Goal: Transaction & Acquisition: Purchase product/service

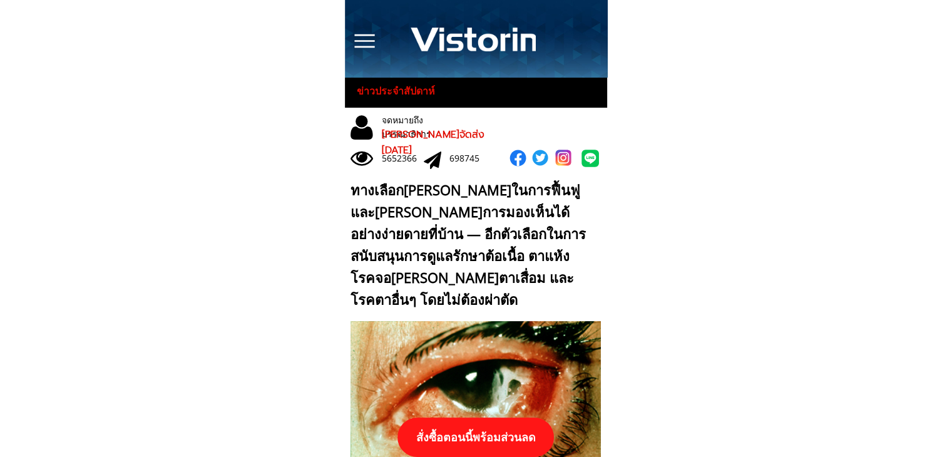
click at [536, 427] on p "สั่งซื้อตอนนี้พร้อมส่วนลด" at bounding box center [475, 436] width 156 height 39
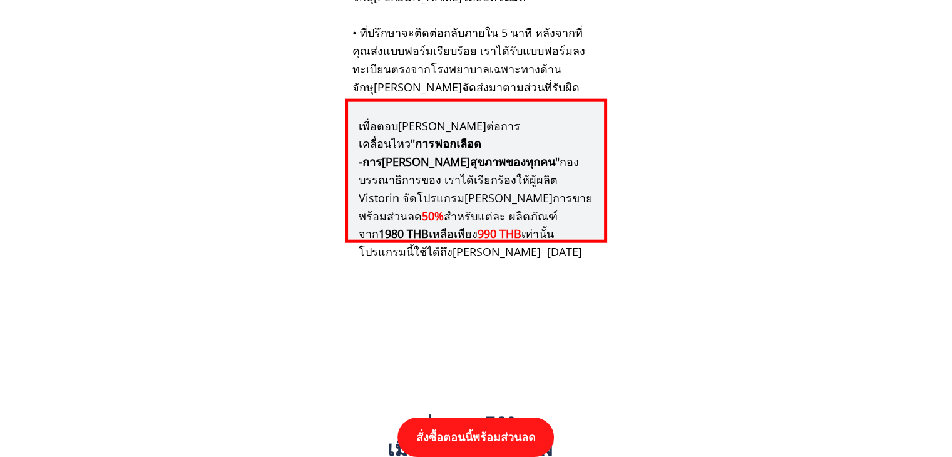
scroll to position [12995, 0]
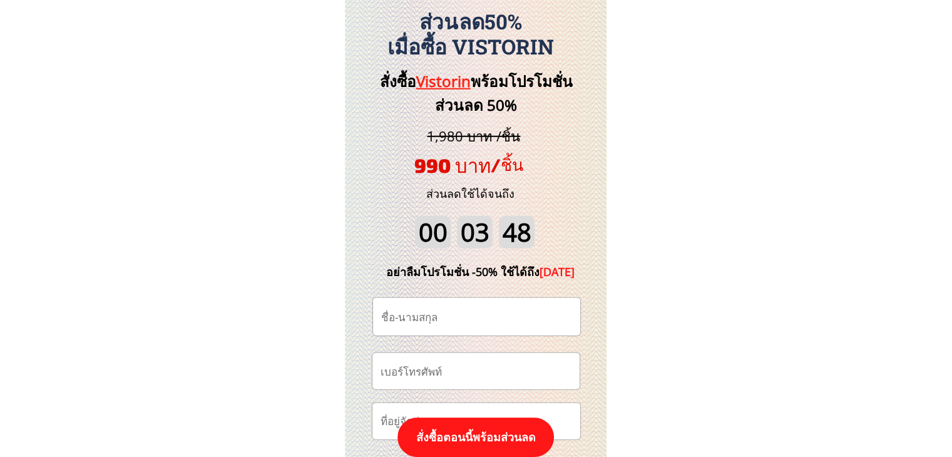
click at [475, 370] on input "tel" at bounding box center [475, 371] width 197 height 36
paste input "0813381129"
type input "0813381129"
click at [467, 319] on input "text" at bounding box center [476, 317] width 197 height 38
paste input "[PERSON_NAME] ศร[PERSON_NAME]"
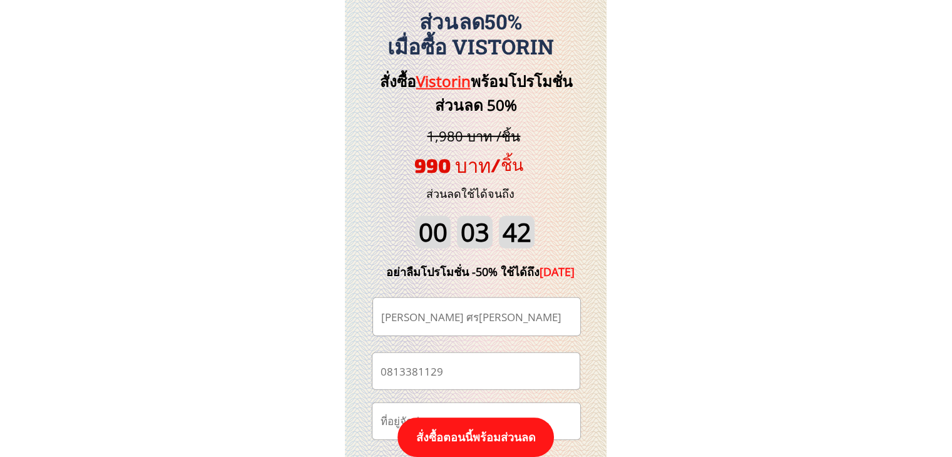
type input "[PERSON_NAME] ศร[PERSON_NAME]"
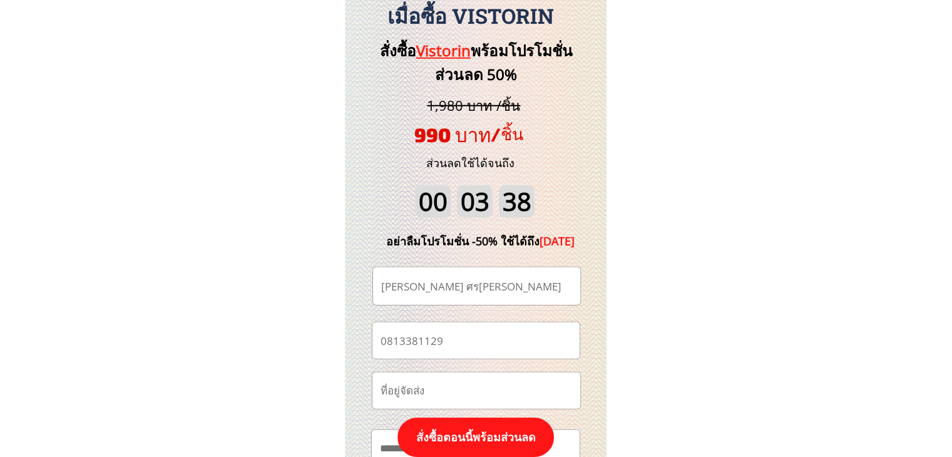
scroll to position [13183, 0]
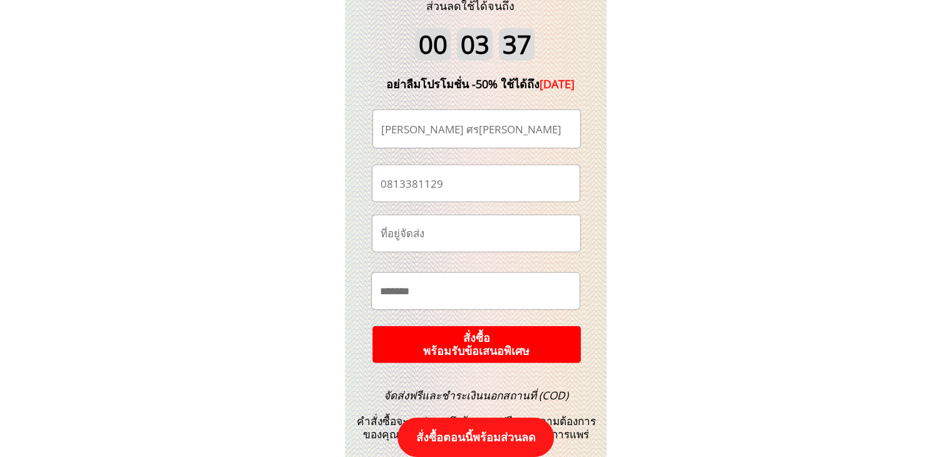
click at [456, 291] on input "text" at bounding box center [476, 291] width 198 height 36
paste input "**********"
type input "**********"
click at [519, 347] on p "สั่งซื้อ พร้อมรับข้อเสนอพิเศษ" at bounding box center [477, 344] width 210 height 38
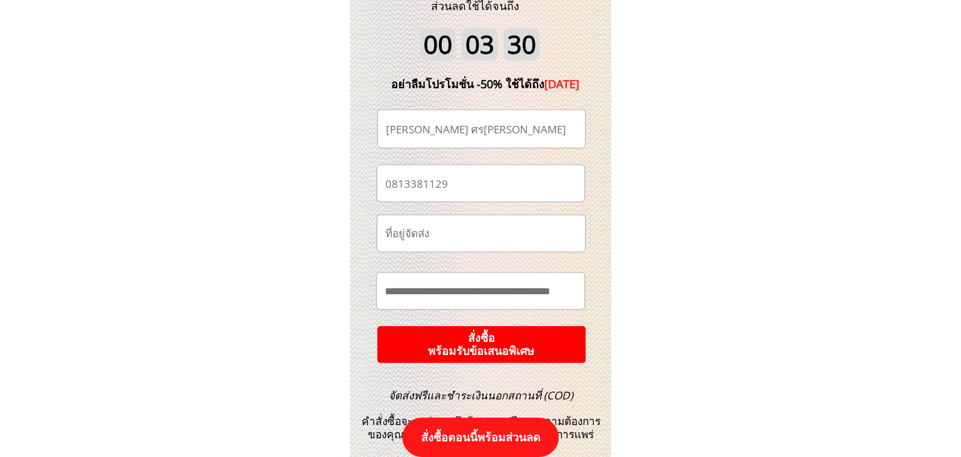
scroll to position [0, 0]
